Goal: Obtain resource: Download file/media

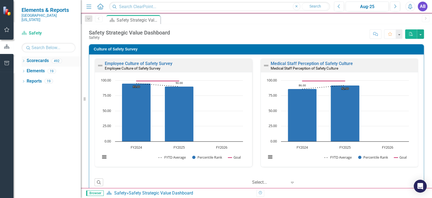
click at [23, 60] on icon "Dropdown" at bounding box center [24, 61] width 4 height 3
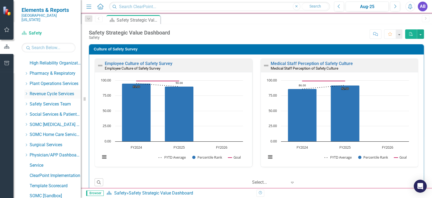
scroll to position [323, 0]
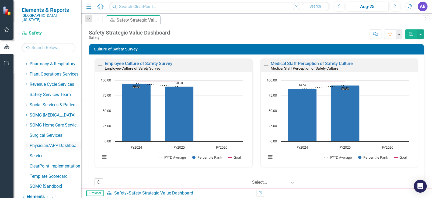
click at [26, 144] on icon at bounding box center [26, 145] width 1 height 3
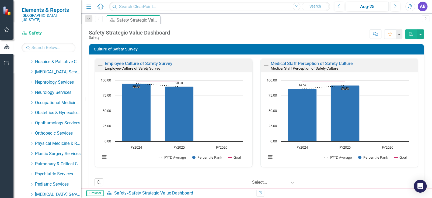
scroll to position [539, 0]
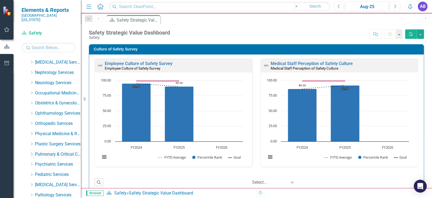
click at [54, 151] on link "Pulmonary & Critical Care Services" at bounding box center [58, 154] width 46 height 6
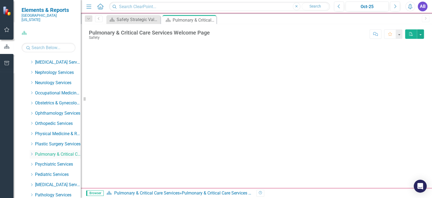
click at [30, 152] on icon "Dropdown" at bounding box center [32, 153] width 4 height 3
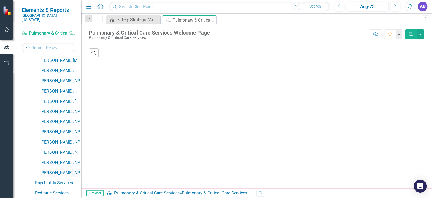
scroll to position [674, 0]
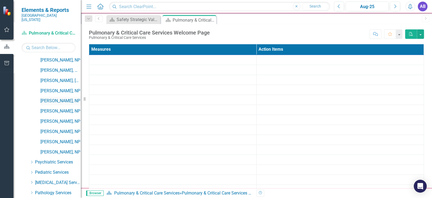
click at [66, 98] on link "[PERSON_NAME], NP" at bounding box center [60, 101] width 40 height 6
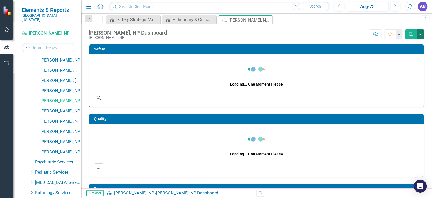
click at [420, 35] on button "button" at bounding box center [420, 33] width 7 height 9
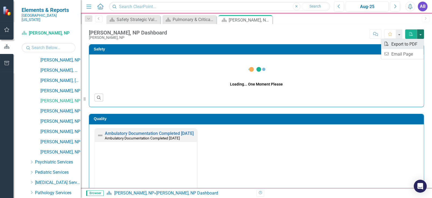
click at [407, 45] on link "PDF Export to PDF" at bounding box center [402, 44] width 43 height 10
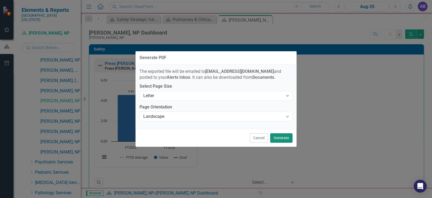
click at [276, 139] on button "Generate" at bounding box center [281, 137] width 22 height 9
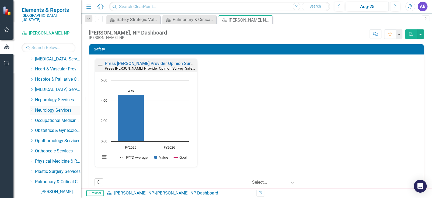
scroll to position [566, 0]
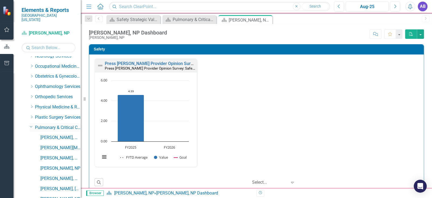
click at [30, 124] on icon "Dropdown" at bounding box center [31, 126] width 3 height 4
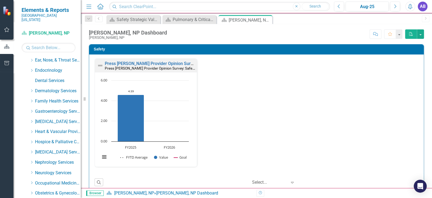
scroll to position [431, 0]
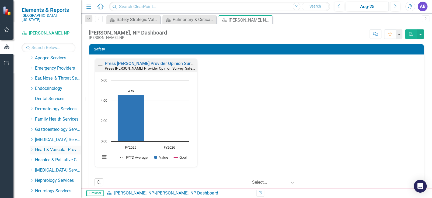
click at [32, 148] on icon "Dropdown" at bounding box center [32, 149] width 4 height 3
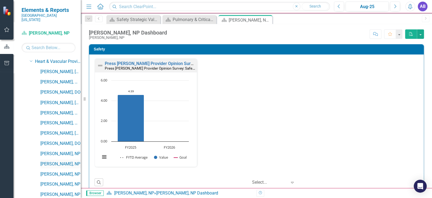
scroll to position [539, 0]
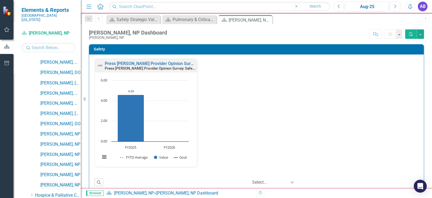
click at [57, 182] on link "[PERSON_NAME], NP" at bounding box center [60, 185] width 40 height 6
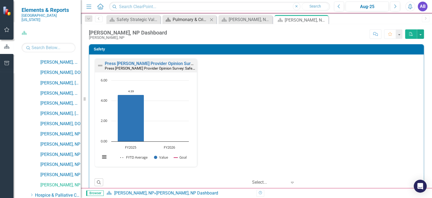
click at [213, 19] on icon "Close" at bounding box center [211, 20] width 5 height 4
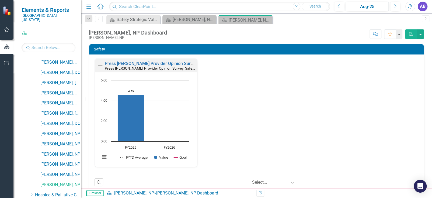
click at [0, 0] on icon "Close" at bounding box center [0, 0] width 0 height 0
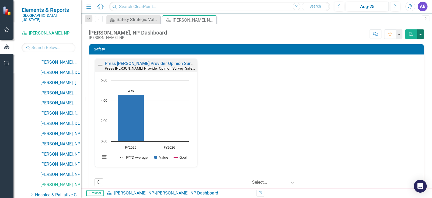
click at [421, 35] on button "button" at bounding box center [420, 33] width 7 height 9
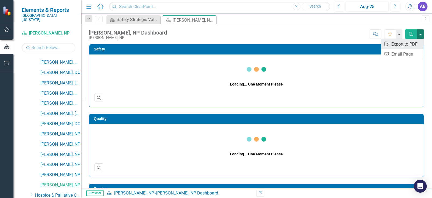
click at [416, 42] on link "PDF Export to PDF" at bounding box center [402, 44] width 43 height 10
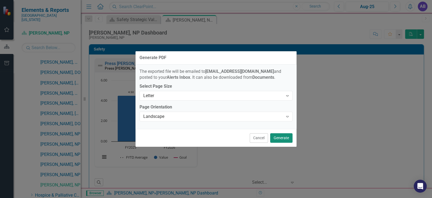
click at [284, 135] on button "Generate" at bounding box center [281, 137] width 22 height 9
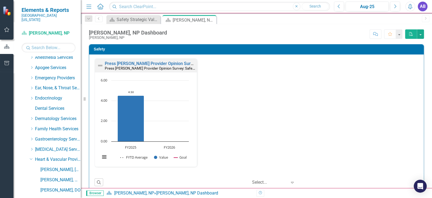
scroll to position [431, 0]
click at [31, 147] on icon "Dropdown" at bounding box center [31, 149] width 3 height 4
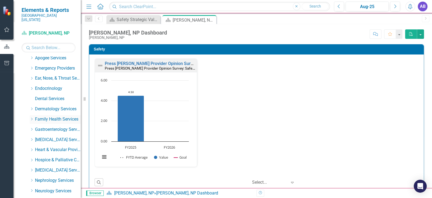
click at [32, 117] on icon "Dropdown" at bounding box center [32, 118] width 4 height 3
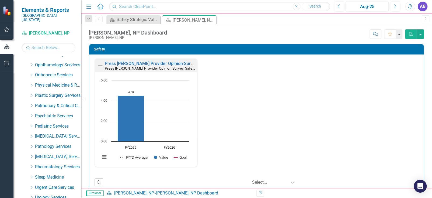
scroll to position [1186, 0]
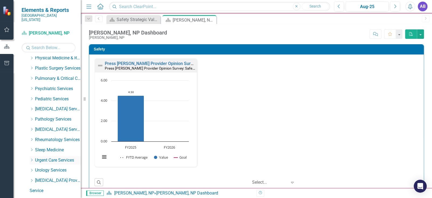
click at [31, 158] on icon at bounding box center [31, 159] width 1 height 3
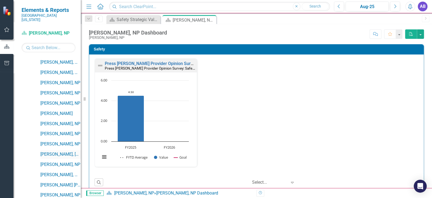
scroll to position [1320, 0]
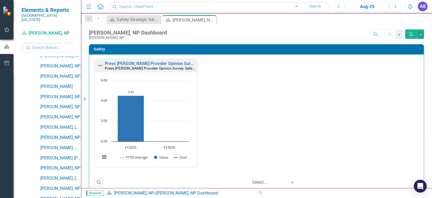
click at [55, 134] on link "[PERSON_NAME], NP" at bounding box center [60, 137] width 40 height 6
click at [421, 34] on button "button" at bounding box center [420, 33] width 7 height 9
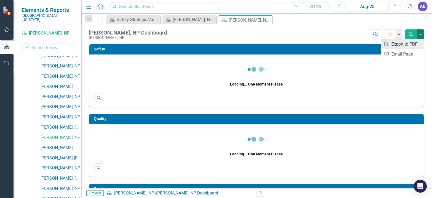
click at [412, 45] on link "PDF Export to PDF" at bounding box center [402, 44] width 43 height 10
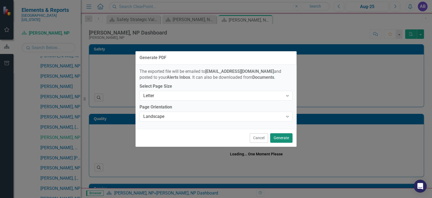
click at [280, 136] on button "Generate" at bounding box center [281, 137] width 22 height 9
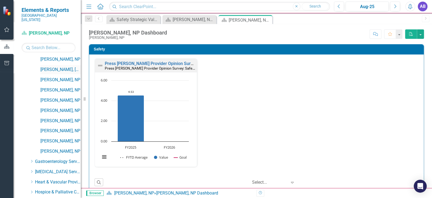
scroll to position [943, 0]
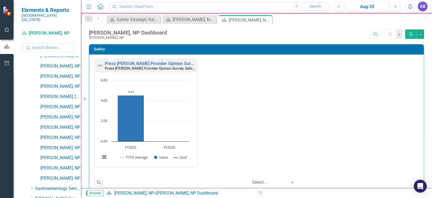
click at [63, 114] on link "[PERSON_NAME], NP" at bounding box center [60, 117] width 40 height 6
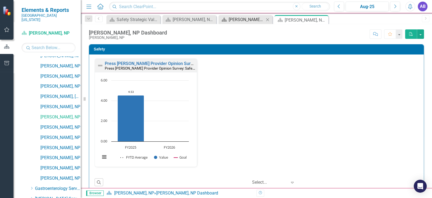
click at [269, 20] on icon "Close" at bounding box center [267, 20] width 5 height 4
click at [211, 18] on icon "Close" at bounding box center [211, 20] width 5 height 4
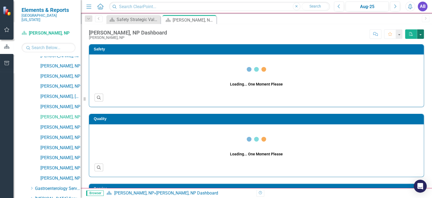
click at [419, 34] on button "button" at bounding box center [420, 33] width 7 height 9
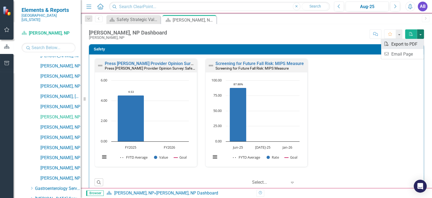
click at [410, 41] on link "PDF Export to PDF" at bounding box center [402, 44] width 43 height 10
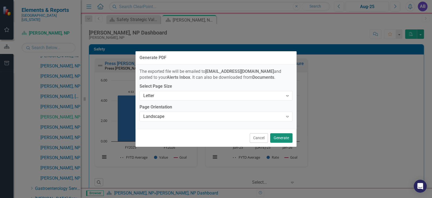
click at [279, 138] on button "Generate" at bounding box center [281, 137] width 22 height 9
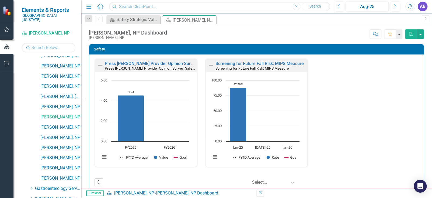
click at [424, 5] on div "AB" at bounding box center [423, 7] width 10 height 10
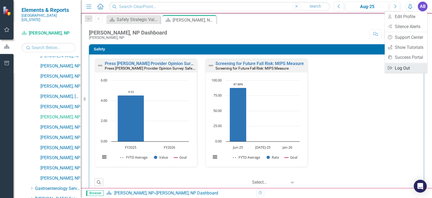
click at [397, 67] on link "Logout Log Out" at bounding box center [406, 68] width 43 height 10
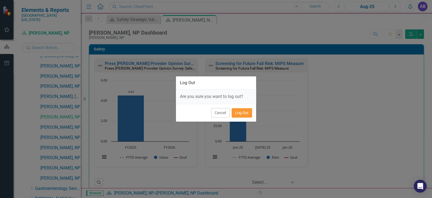
click at [245, 110] on button "Log Out" at bounding box center [242, 112] width 20 height 9
